Goal: Information Seeking & Learning: Learn about a topic

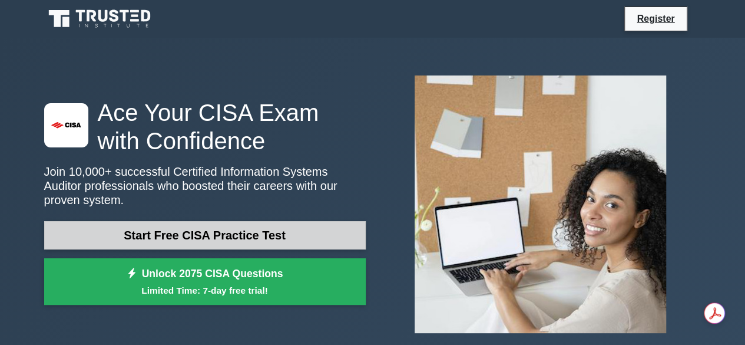
click at [237, 225] on link "Start Free CISA Practice Test" at bounding box center [205, 235] width 322 height 28
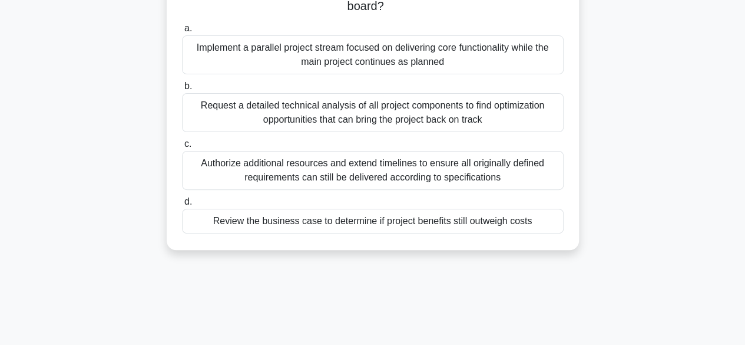
scroll to position [67, 0]
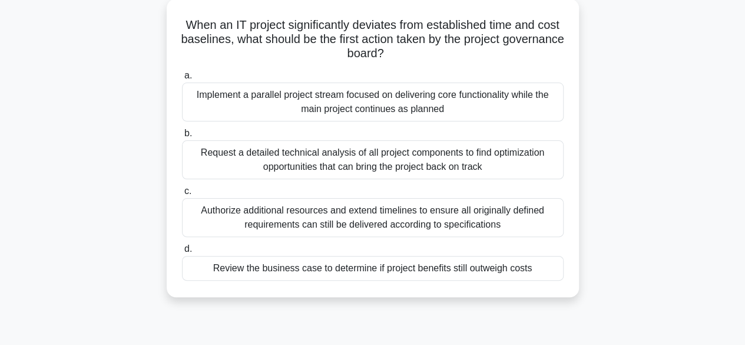
click at [332, 170] on div "Request a detailed technical analysis of all project components to find optimiz…" at bounding box center [373, 159] width 382 height 39
click at [182, 137] on input "b. Request a detailed technical analysis of all project components to find opti…" at bounding box center [182, 134] width 0 height 8
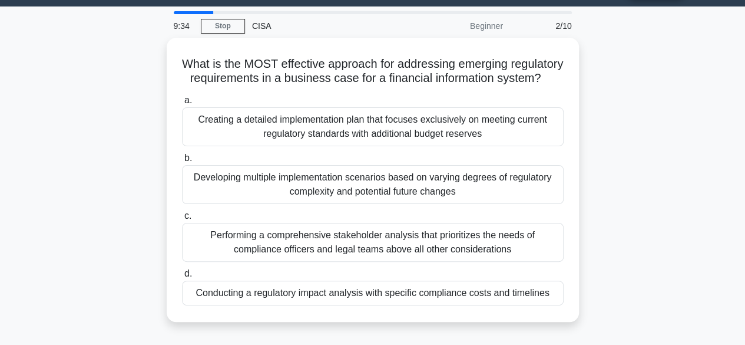
scroll to position [37, 0]
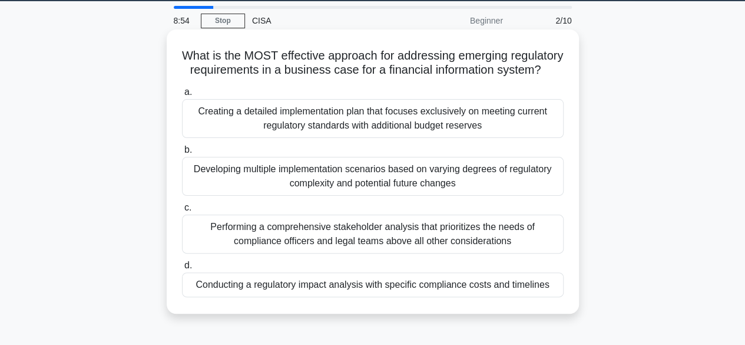
click at [316, 196] on div "Developing multiple implementation scenarios based on varying degrees of regula…" at bounding box center [373, 176] width 382 height 39
click at [182, 154] on input "b. Developing multiple implementation scenarios based on varying degrees of reg…" at bounding box center [182, 150] width 0 height 8
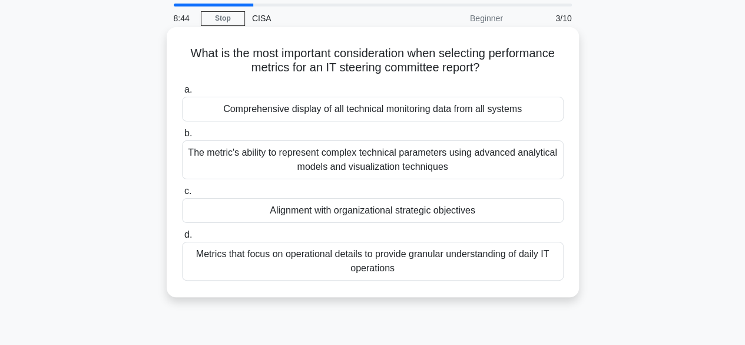
scroll to position [44, 0]
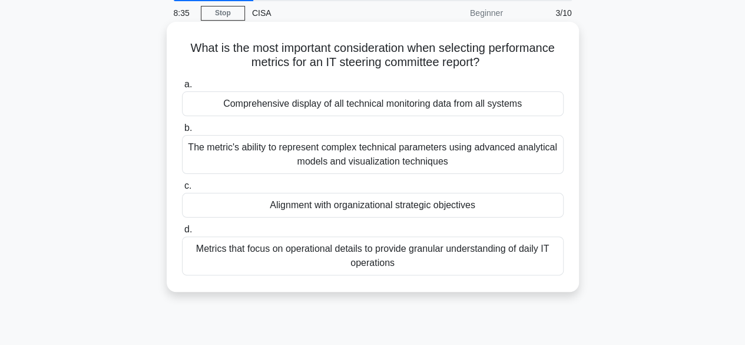
click at [328, 208] on div "Alignment with organizational strategic objectives" at bounding box center [373, 205] width 382 height 25
click at [182, 190] on input "c. Alignment with organizational strategic objectives" at bounding box center [182, 186] width 0 height 8
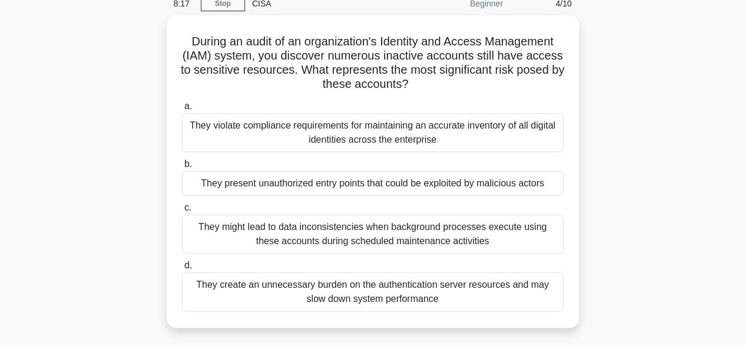
scroll to position [55, 0]
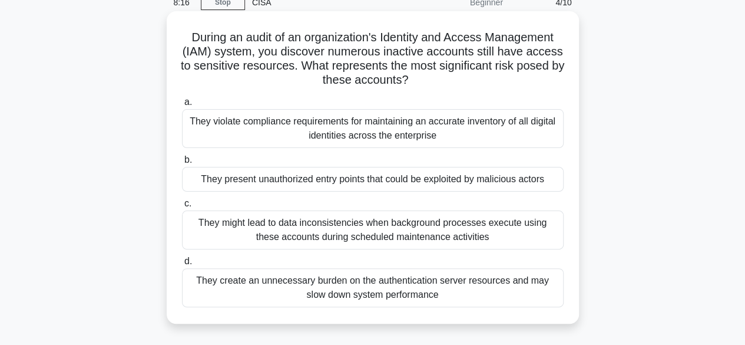
click at [337, 179] on div "They present unauthorized entry points that could be exploited by malicious act…" at bounding box center [373, 179] width 382 height 25
click at [182, 164] on input "b. They present unauthorized entry points that could be exploited by malicious …" at bounding box center [182, 160] width 0 height 8
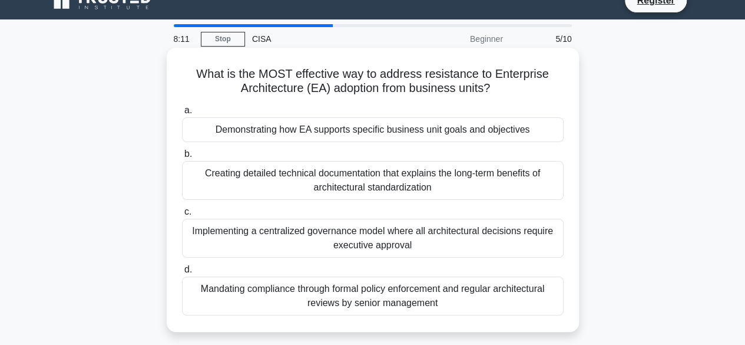
scroll to position [19, 0]
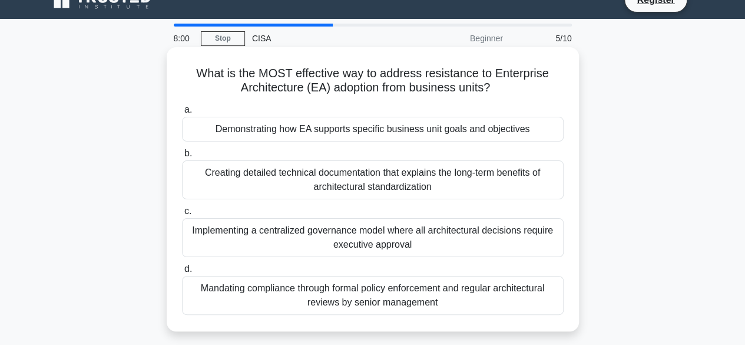
click at [351, 138] on div "Demonstrating how EA supports specific business unit goals and objectives" at bounding box center [373, 129] width 382 height 25
click at [182, 114] on input "a. Demonstrating how EA supports specific business unit goals and objectives" at bounding box center [182, 110] width 0 height 8
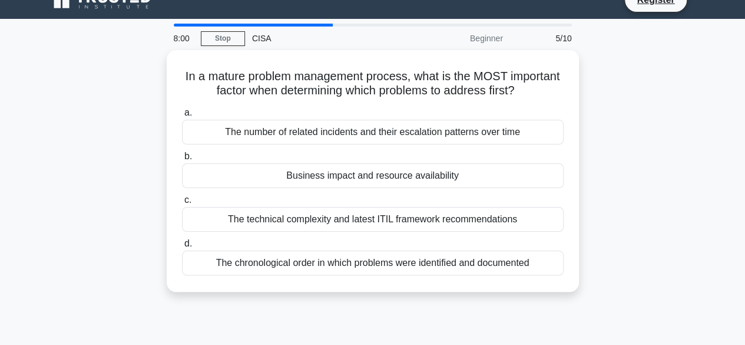
scroll to position [0, 0]
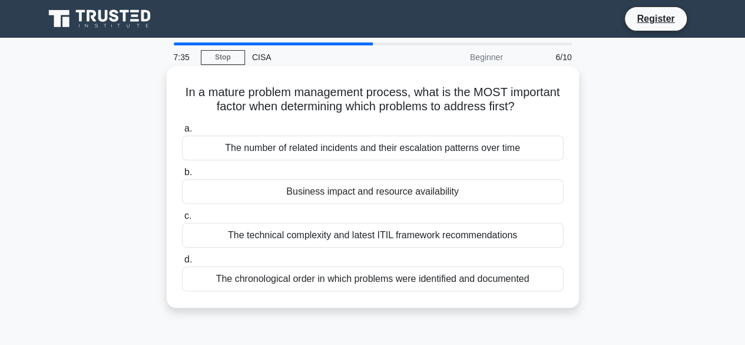
click at [329, 194] on div "Business impact and resource availability" at bounding box center [373, 191] width 382 height 25
click at [182, 176] on input "b. Business impact and resource availability" at bounding box center [182, 173] width 0 height 8
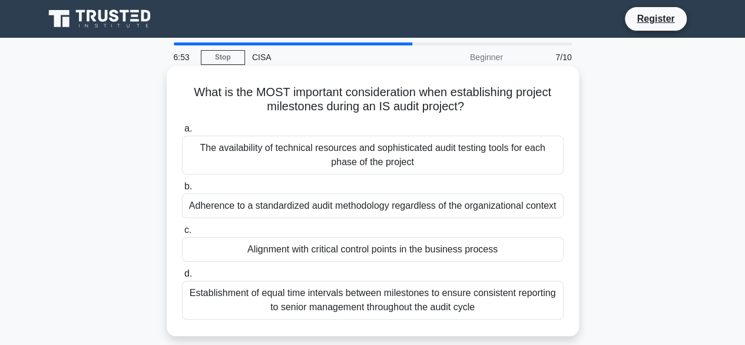
click at [299, 296] on div "Establishment of equal time intervals between milestones to ensure consistent r…" at bounding box center [373, 299] width 382 height 39
click at [182, 278] on input "d. Establishment of equal time intervals between milestones to ensure consisten…" at bounding box center [182, 274] width 0 height 8
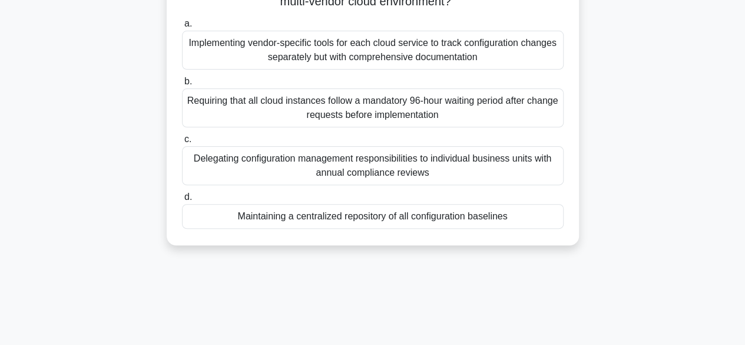
scroll to position [108, 0]
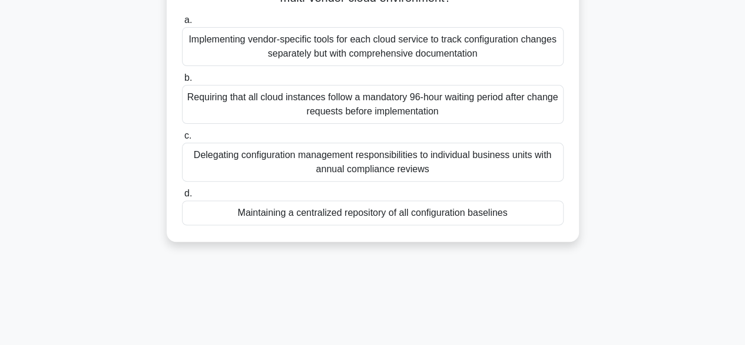
click at [325, 219] on div "Maintaining a centralized repository of all configuration baselines" at bounding box center [373, 212] width 382 height 25
click at [182, 197] on input "d. Maintaining a centralized repository of all configuration baselines" at bounding box center [182, 194] width 0 height 8
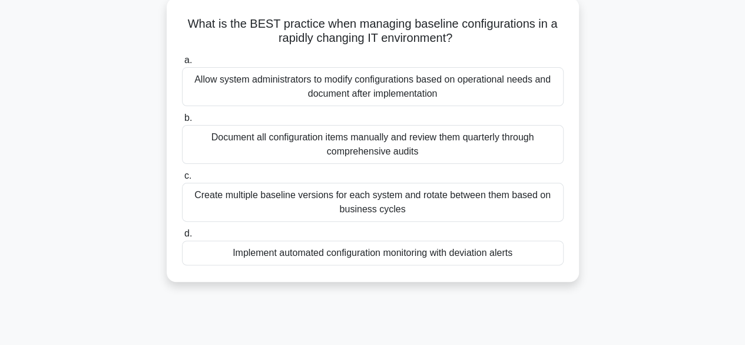
scroll to position [70, 0]
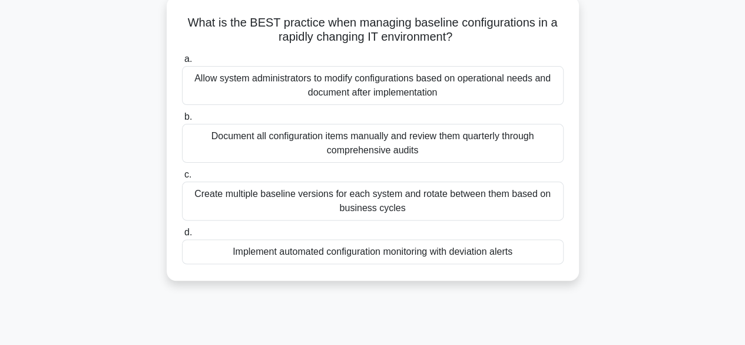
click at [361, 252] on div "Implement automated configuration monitoring with deviation alerts" at bounding box center [373, 251] width 382 height 25
click at [182, 236] on input "d. Implement automated configuration monitoring with deviation alerts" at bounding box center [182, 233] width 0 height 8
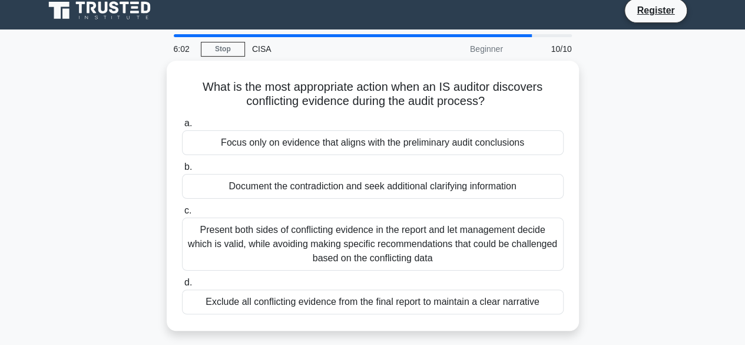
scroll to position [0, 0]
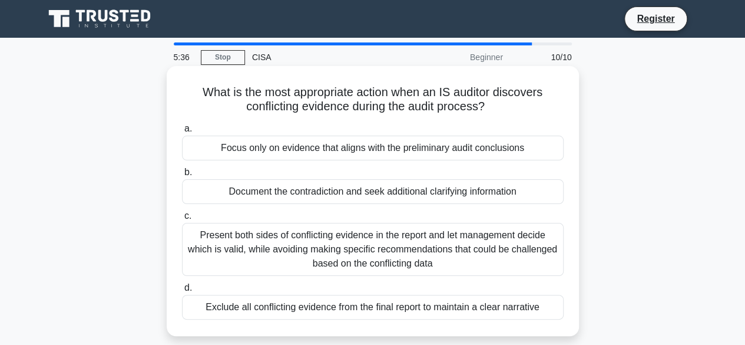
click at [306, 190] on div "Document the contradiction and seek additional clarifying information" at bounding box center [373, 191] width 382 height 25
click at [182, 176] on input "b. Document the contradiction and seek additional clarifying information" at bounding box center [182, 173] width 0 height 8
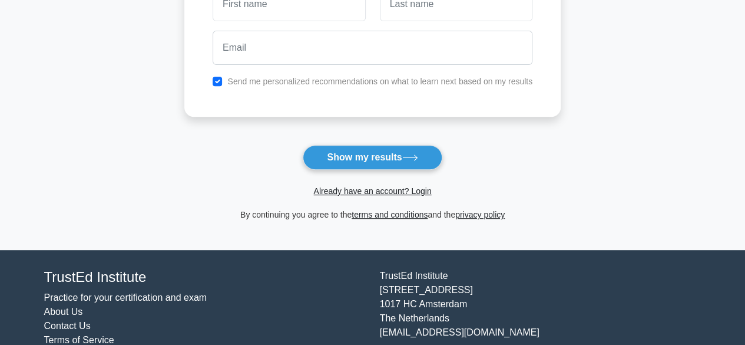
scroll to position [213, 0]
